Goal: Task Accomplishment & Management: Manage account settings

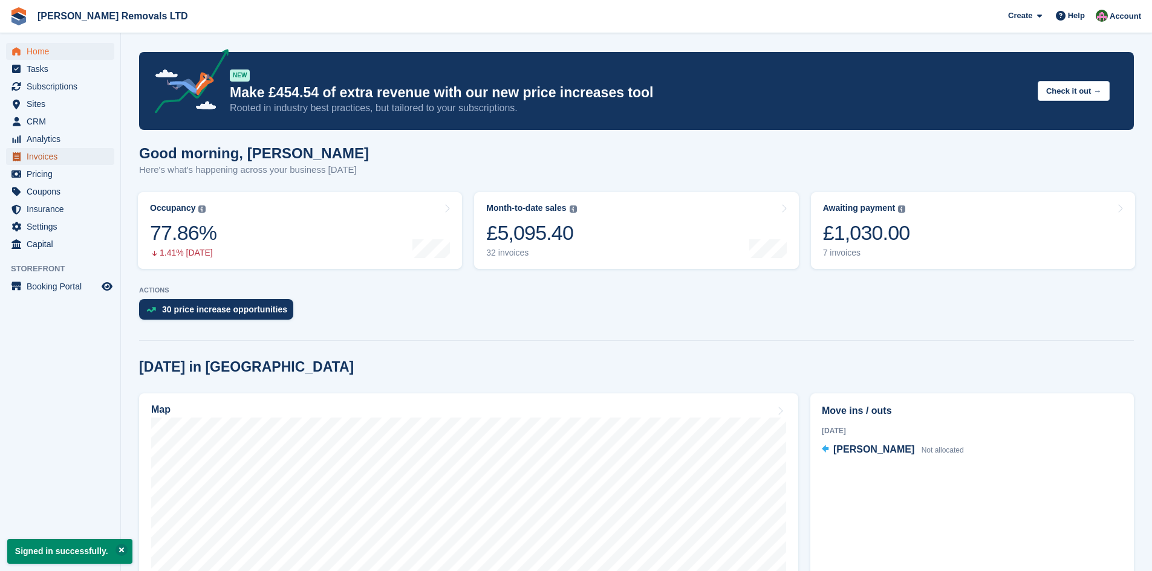
click at [44, 154] on span "Invoices" at bounding box center [63, 156] width 73 height 17
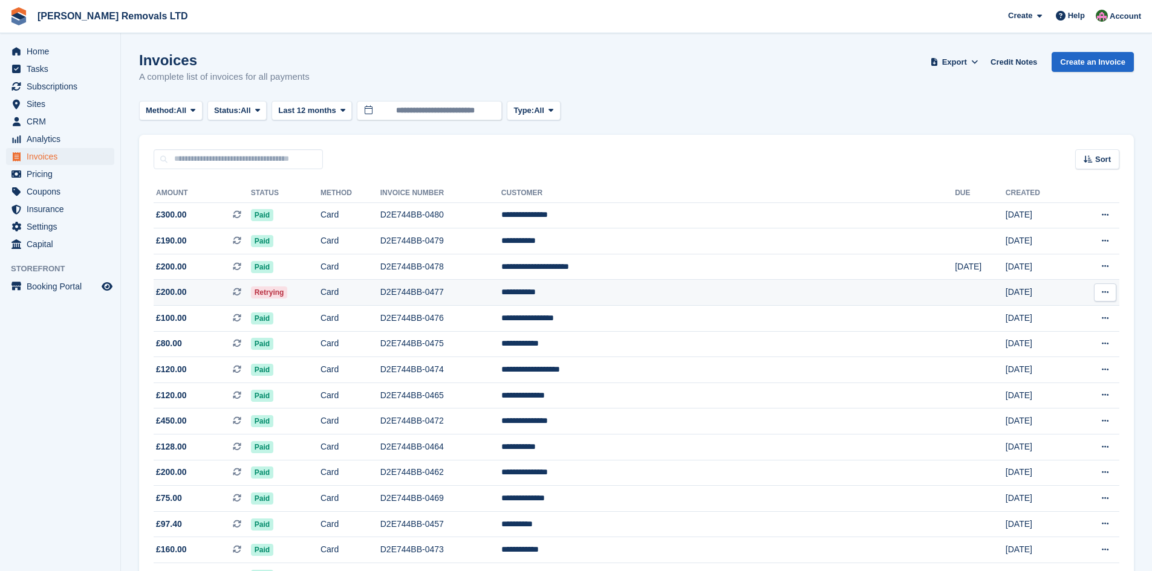
click at [380, 297] on td "Card" at bounding box center [351, 293] width 60 height 26
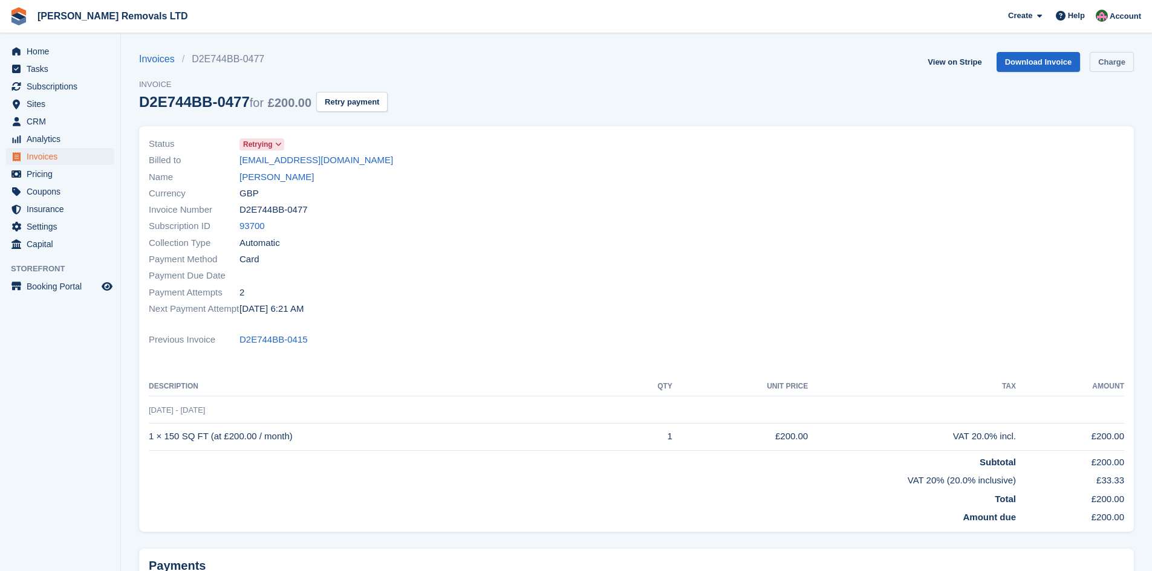
click at [1111, 57] on link "Charge" at bounding box center [1112, 62] width 44 height 20
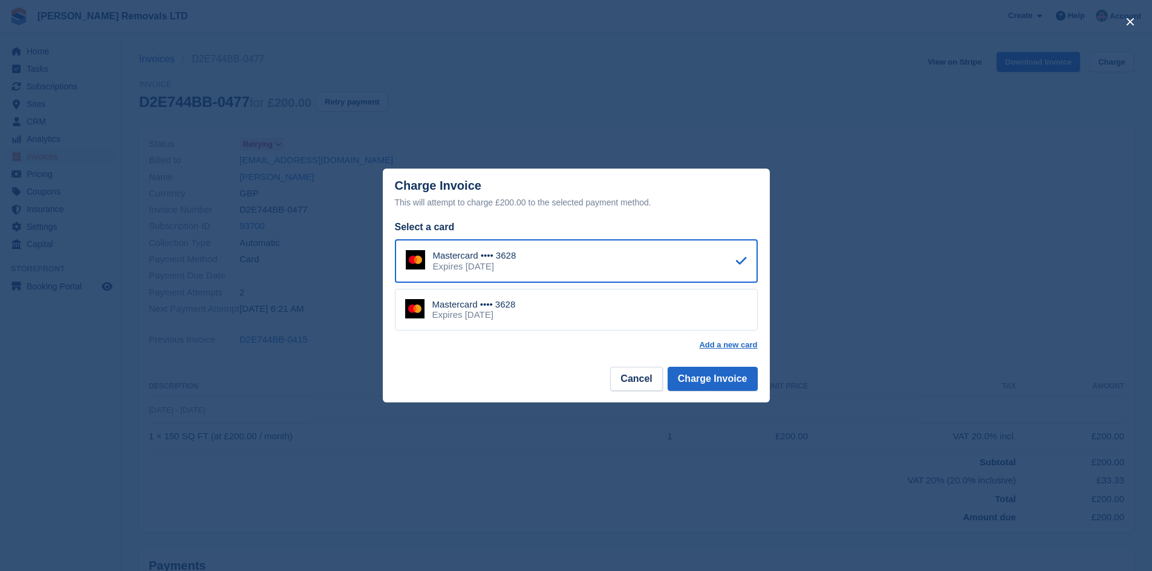
click at [662, 305] on div "Mastercard •••• 3628 Expires August 2026" at bounding box center [576, 310] width 363 height 42
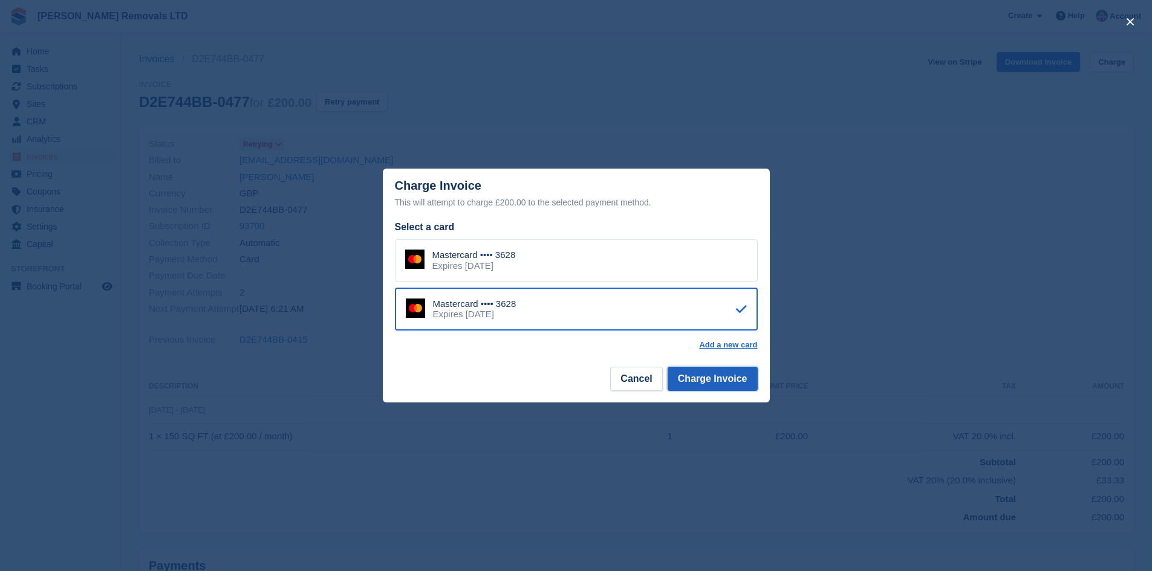
click at [737, 387] on button "Charge Invoice" at bounding box center [713, 379] width 90 height 24
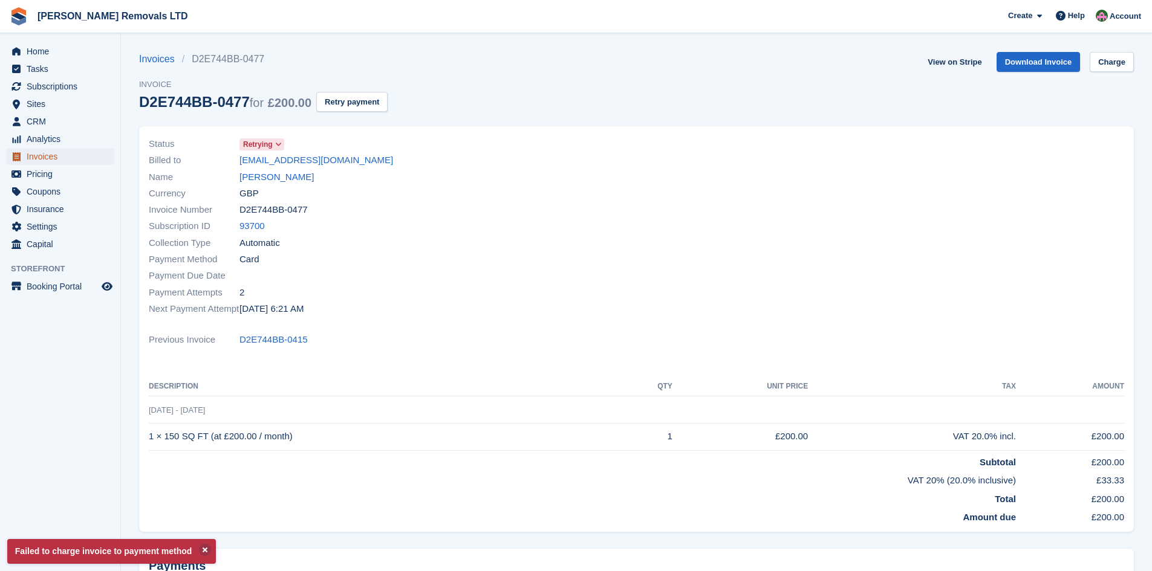
click at [42, 157] on span "Invoices" at bounding box center [63, 156] width 73 height 17
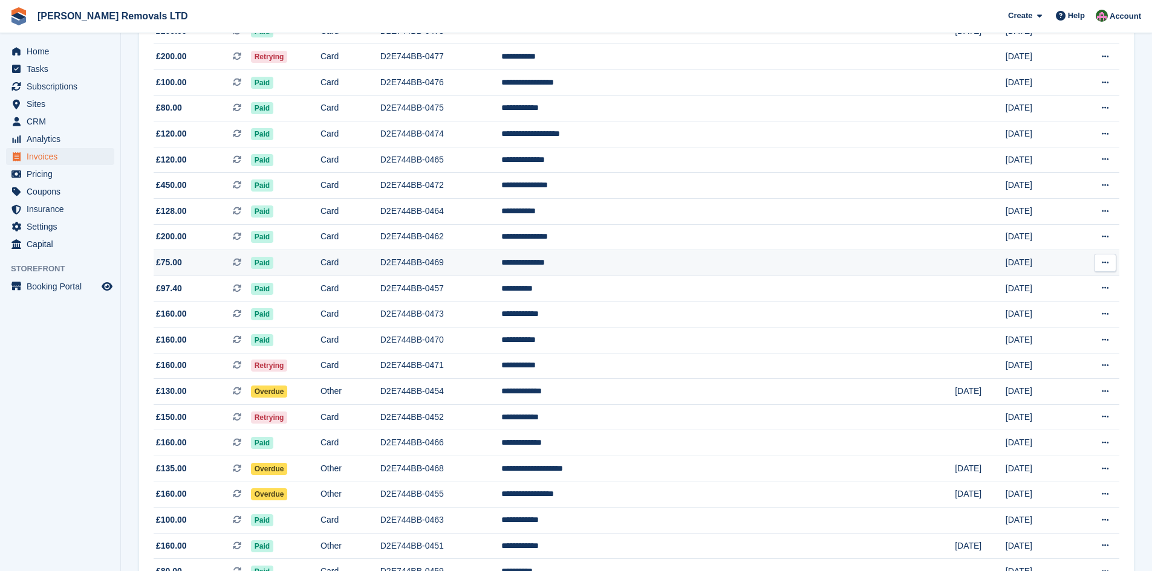
scroll to position [242, 0]
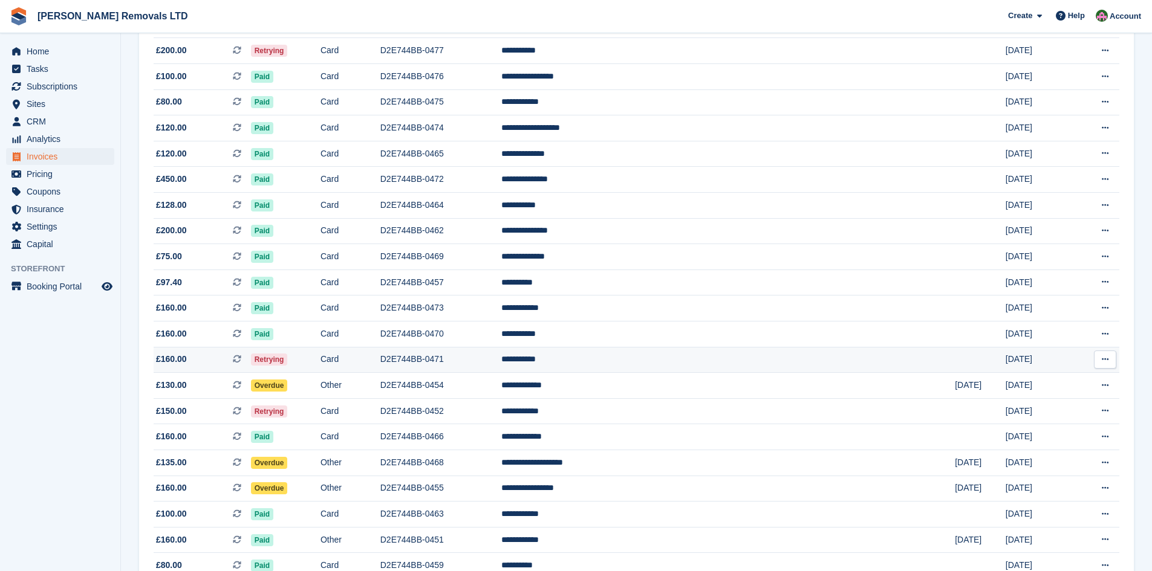
click at [501, 363] on td "D2E744BB-0471" at bounding box center [440, 360] width 121 height 26
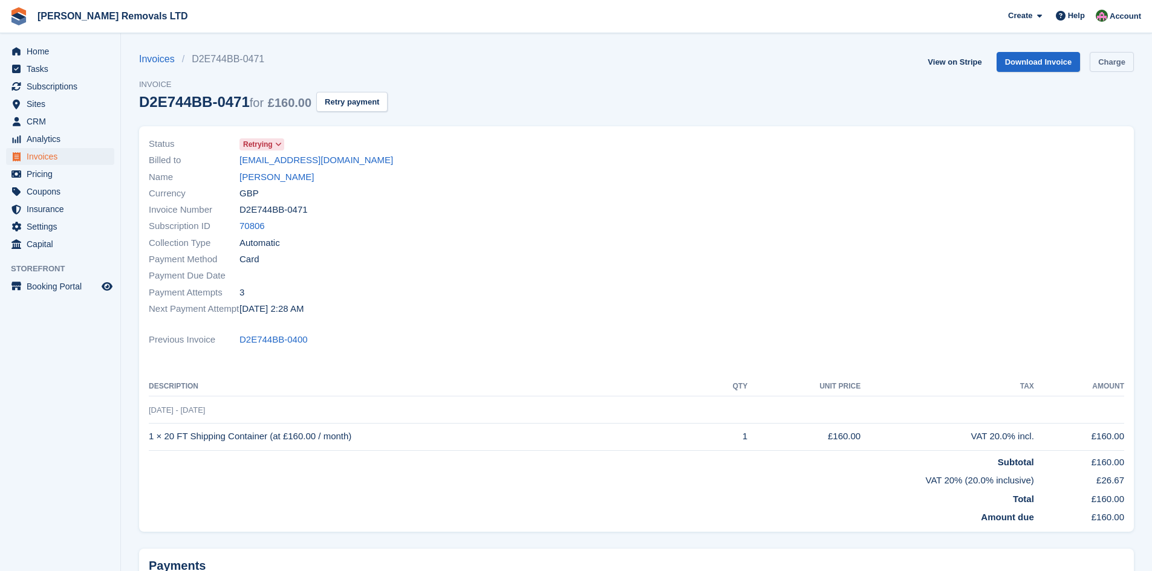
click at [1128, 58] on link "Charge" at bounding box center [1112, 62] width 44 height 20
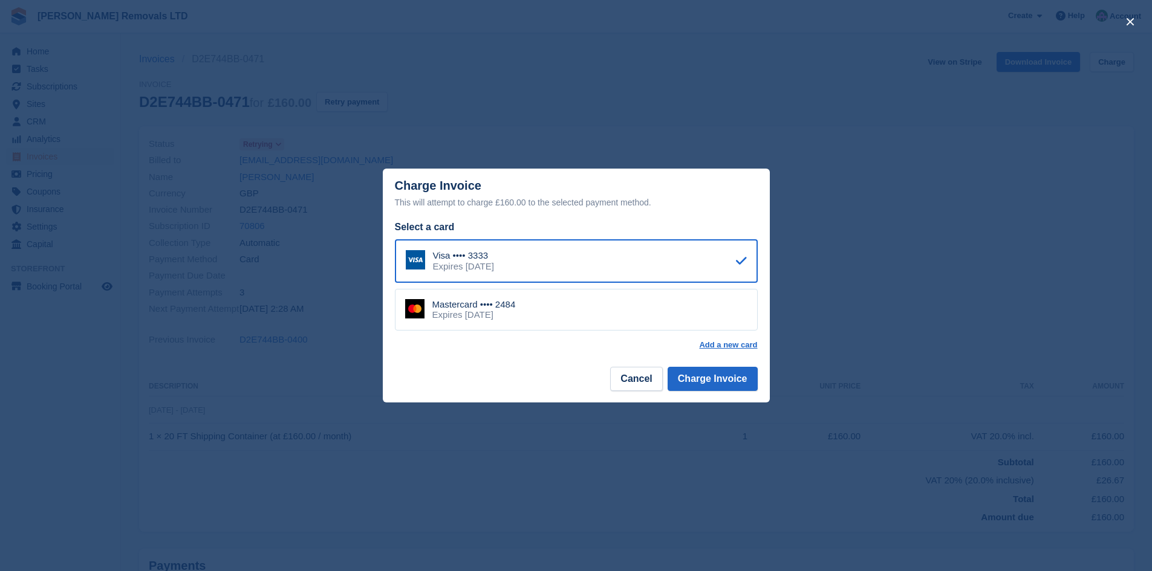
click at [597, 311] on div "Mastercard •••• 2484 Expires June 2030" at bounding box center [576, 310] width 363 height 42
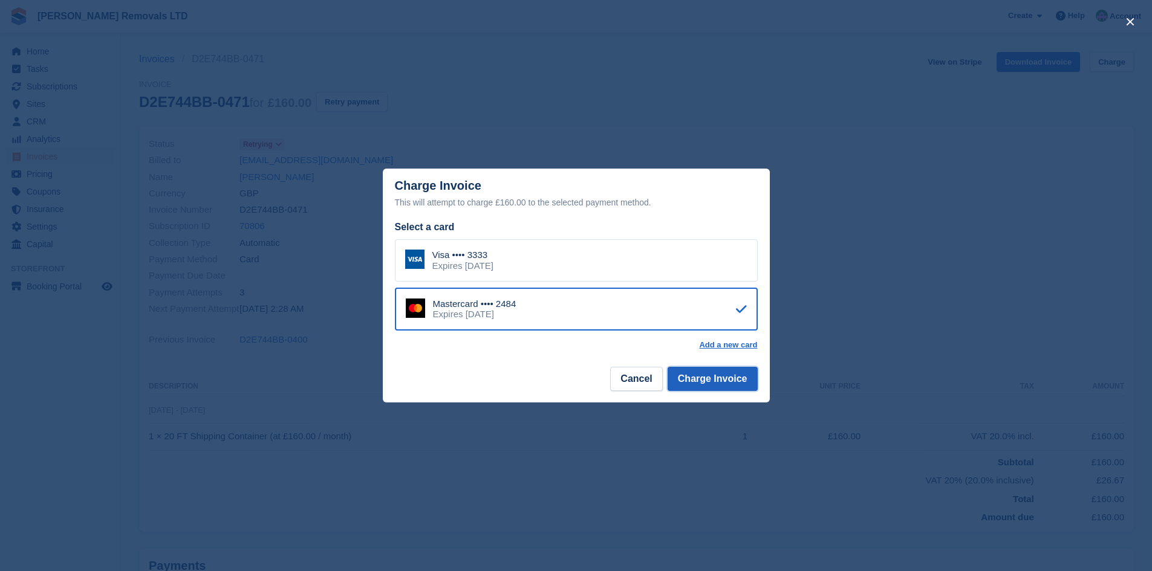
click at [725, 391] on button "Charge Invoice" at bounding box center [713, 379] width 90 height 24
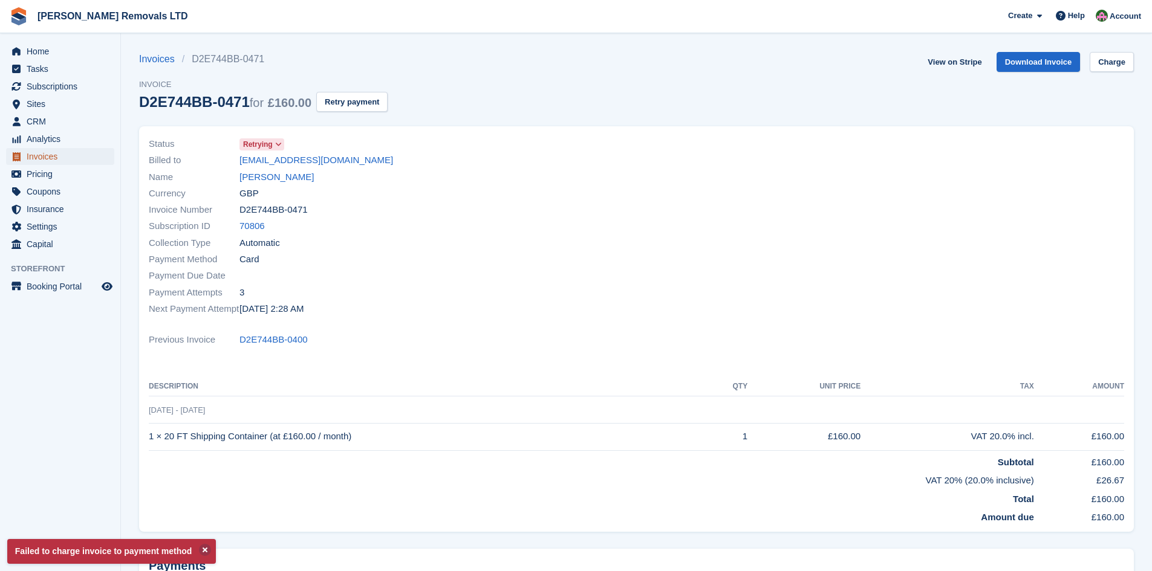
click at [28, 161] on span "Invoices" at bounding box center [63, 156] width 73 height 17
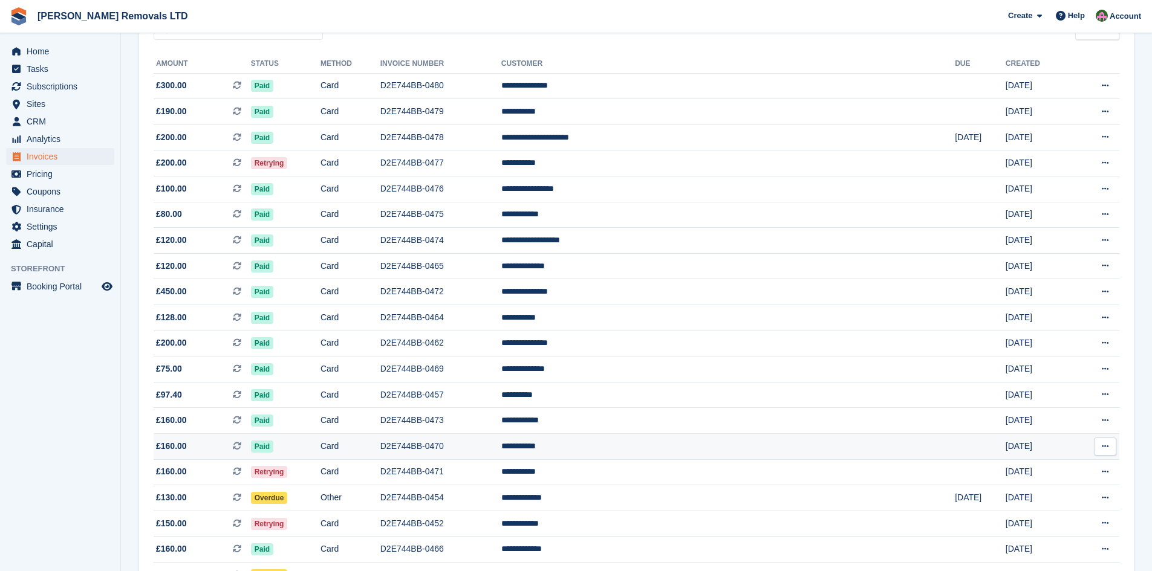
scroll to position [302, 0]
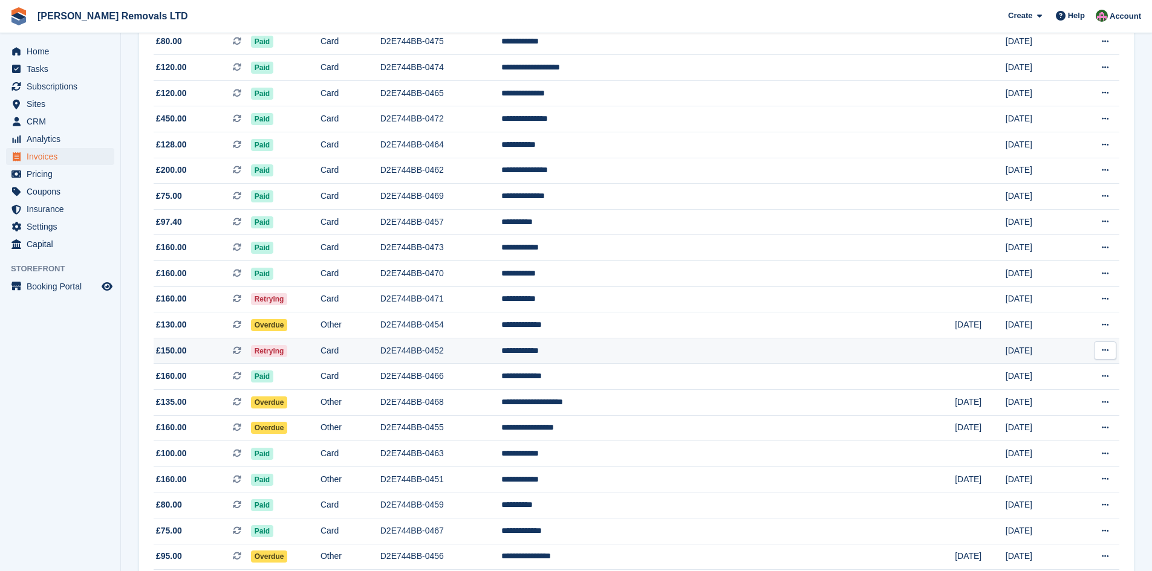
click at [501, 352] on td "D2E744BB-0452" at bounding box center [440, 351] width 121 height 26
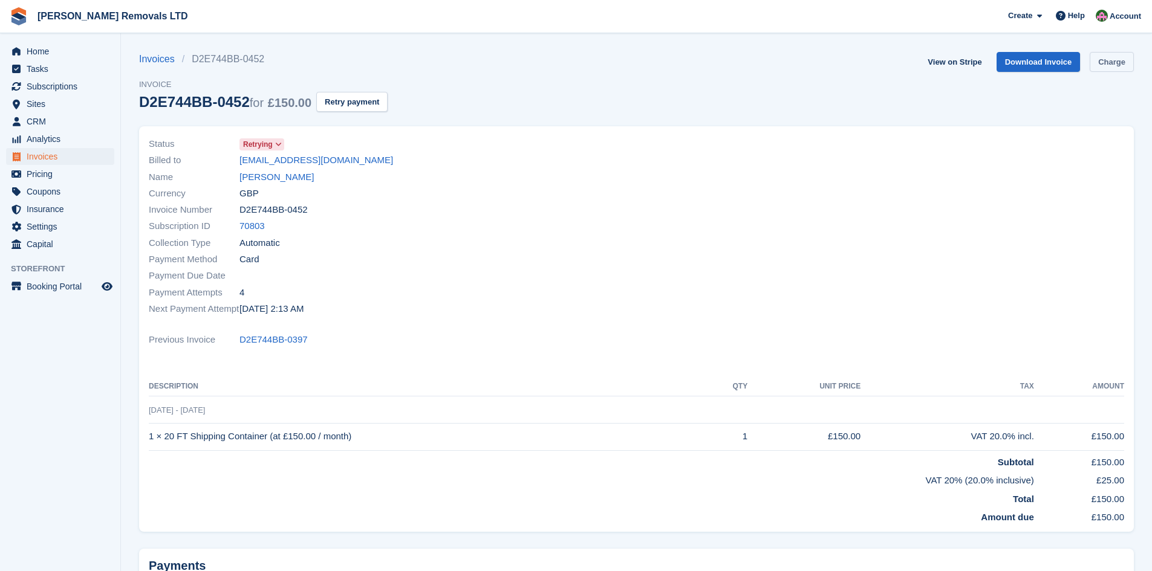
click at [1113, 67] on link "Charge" at bounding box center [1112, 62] width 44 height 20
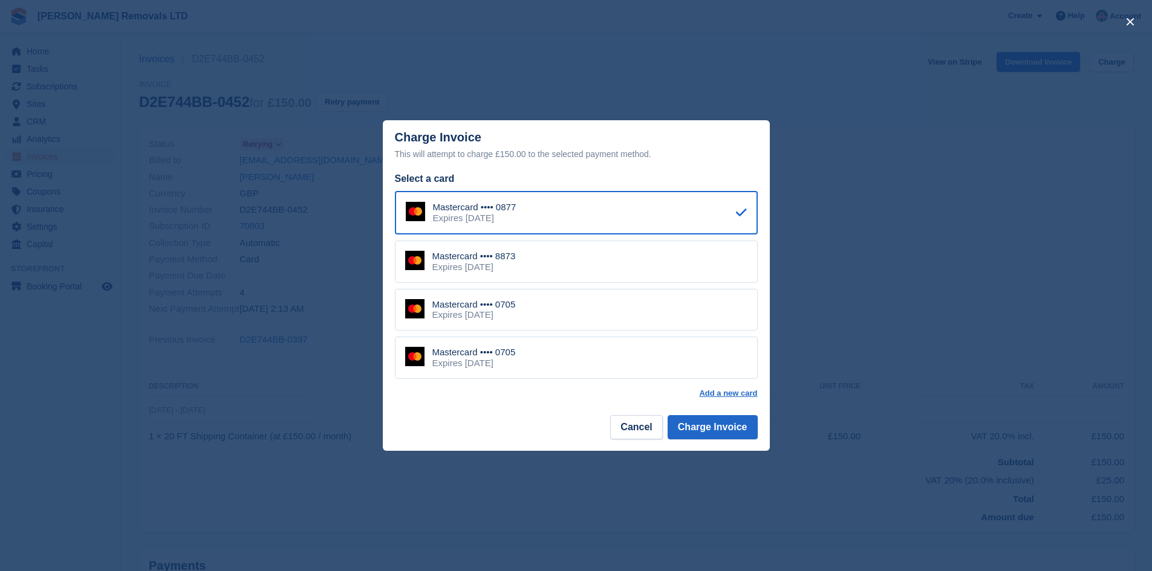
click at [581, 371] on div "Mastercard •••• 0705 Expires April 2030" at bounding box center [576, 358] width 363 height 42
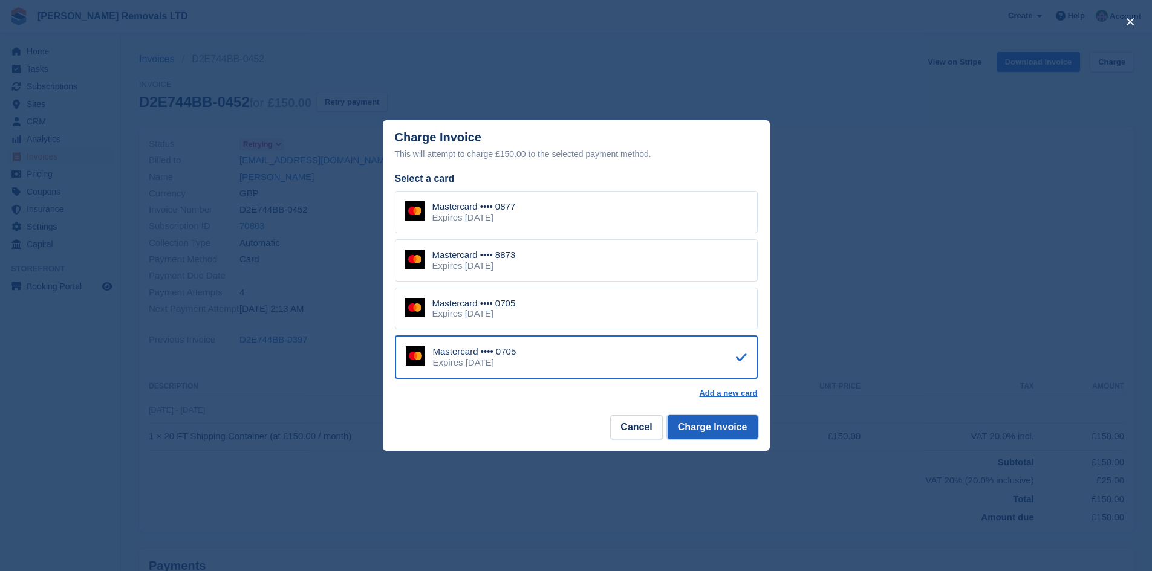
click at [710, 424] on button "Charge Invoice" at bounding box center [713, 427] width 90 height 24
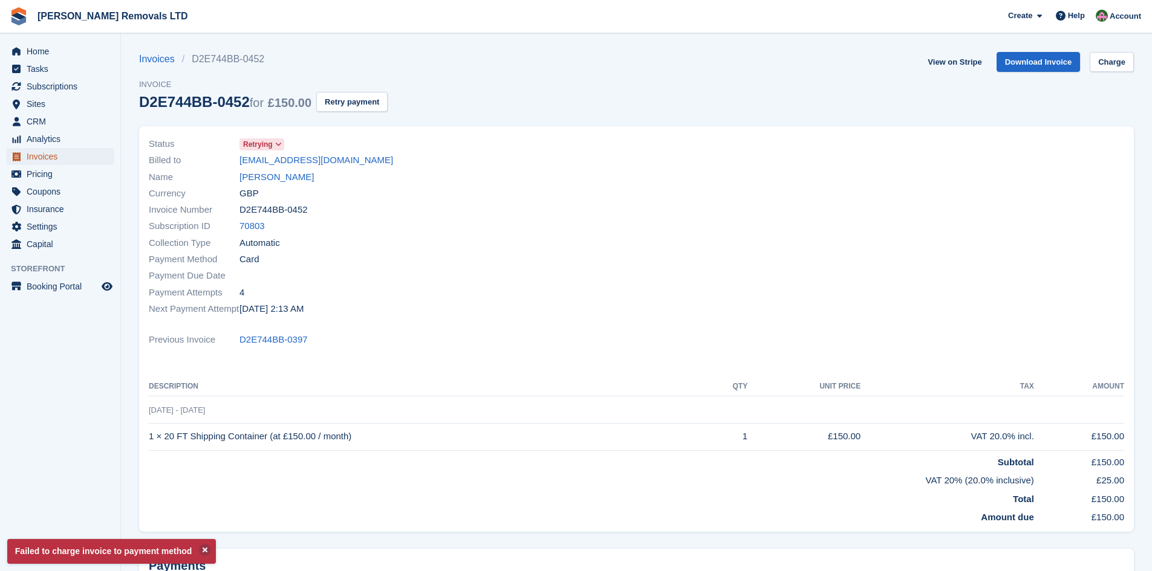
click at [39, 150] on span "Invoices" at bounding box center [63, 156] width 73 height 17
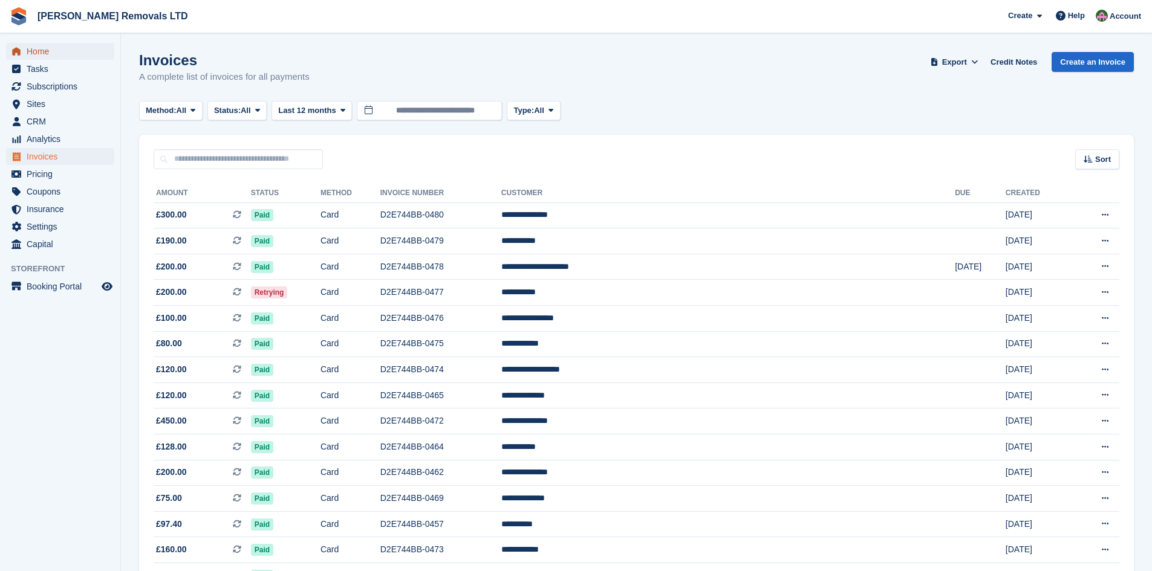
click at [44, 50] on span "Home" at bounding box center [63, 51] width 73 height 17
